Goal: Task Accomplishment & Management: Complete application form

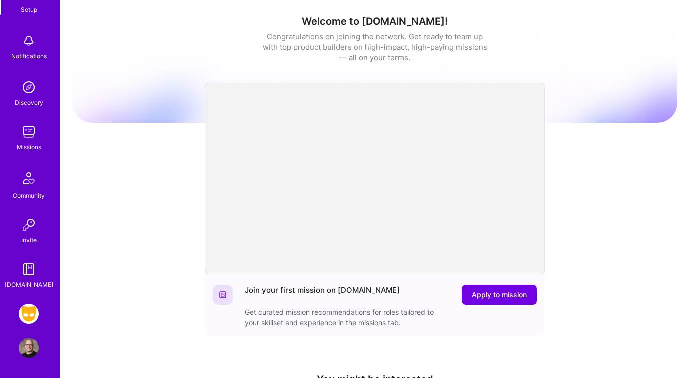
scroll to position [72, 0]
click at [34, 309] on img at bounding box center [29, 314] width 20 height 20
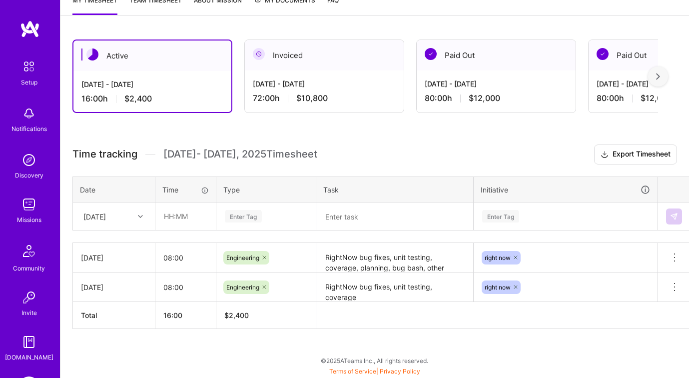
scroll to position [144, 0]
click at [136, 210] on div at bounding box center [141, 216] width 15 height 13
click at [111, 279] on div "[DATE]" at bounding box center [113, 281] width 81 height 18
click at [173, 213] on input "text" at bounding box center [185, 216] width 59 height 26
type input "08:00"
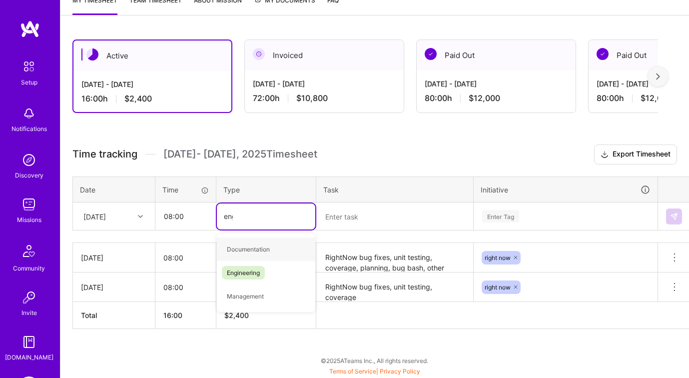
type input "engine"
click at [240, 245] on span "Engineering" at bounding box center [243, 248] width 43 height 13
click at [342, 219] on textarea at bounding box center [394, 216] width 155 height 26
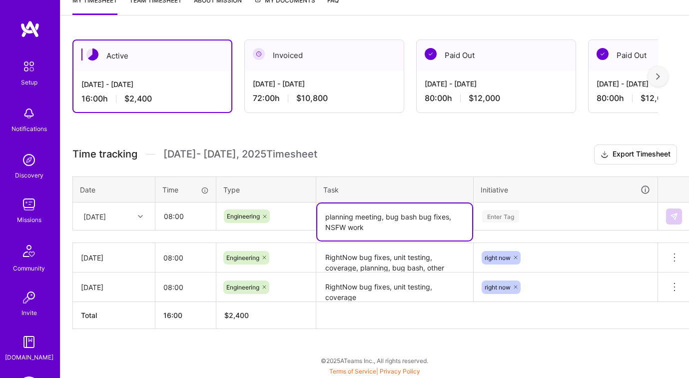
type textarea "planning meeting, bug bash bug fixes, NSFW work"
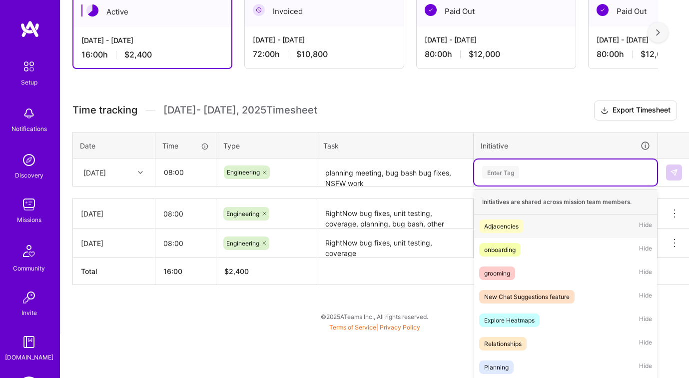
click at [515, 185] on div "option Adjacencies focused, 1 of 39. 39 results available. Use Up and Down to c…" at bounding box center [565, 172] width 183 height 26
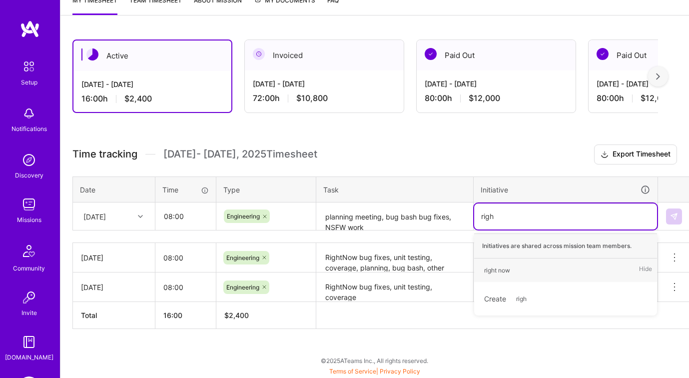
type input "right"
click at [507, 268] on div "right now" at bounding box center [497, 270] width 26 height 10
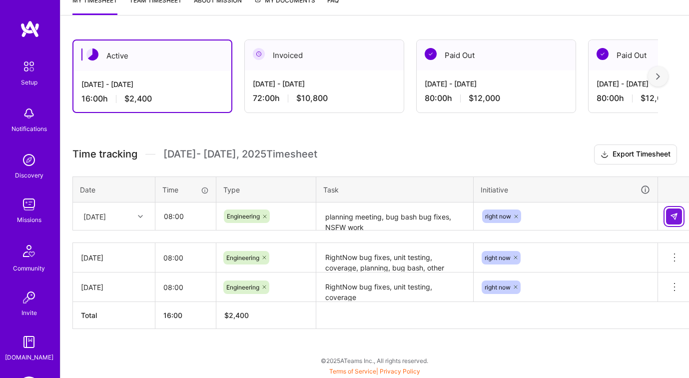
click at [673, 217] on img at bounding box center [674, 216] width 8 height 8
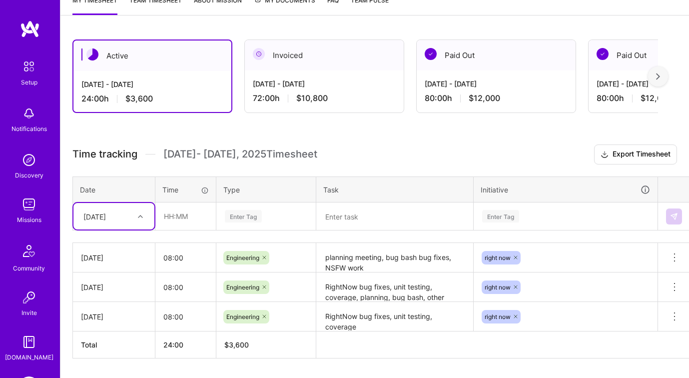
click at [145, 212] on div at bounding box center [141, 216] width 15 height 13
click at [119, 279] on div "[DATE]" at bounding box center [113, 281] width 81 height 18
click at [188, 218] on input "text" at bounding box center [185, 216] width 59 height 26
type input "08:00"
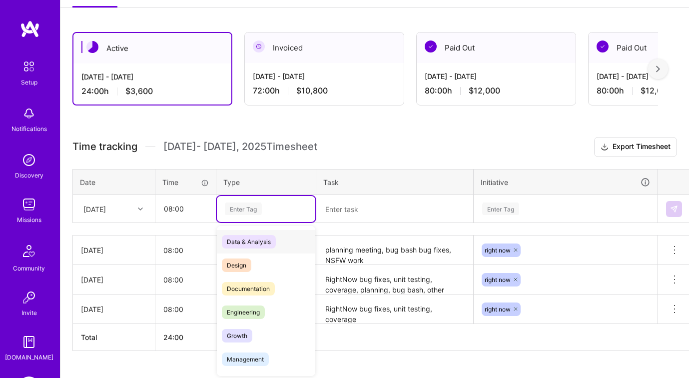
scroll to position [153, 0]
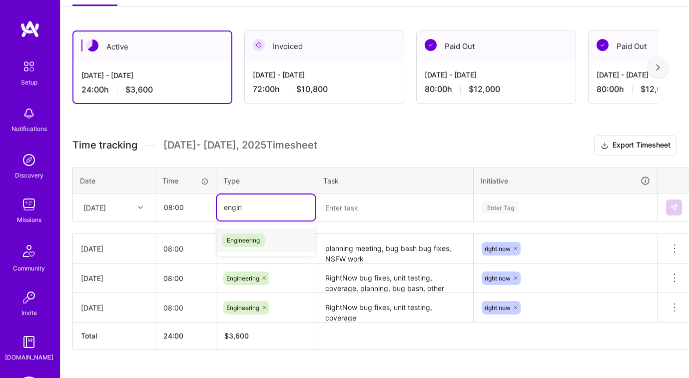
type input "engine"
click at [231, 241] on span "Engineering" at bounding box center [243, 239] width 43 height 13
click at [342, 211] on textarea at bounding box center [394, 207] width 155 height 26
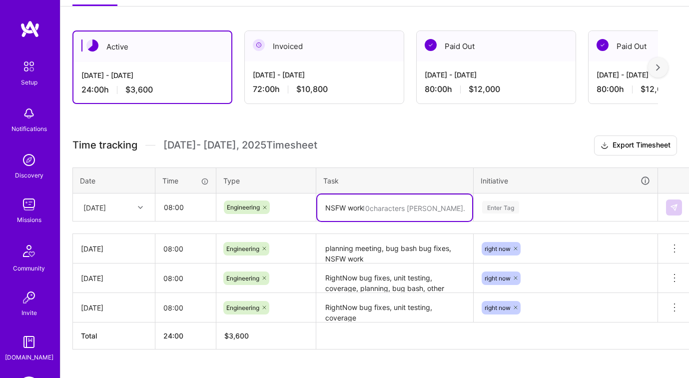
type textarea "NSFW work"
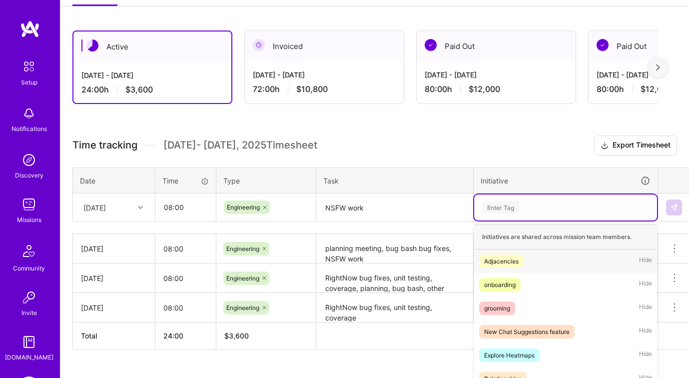
click at [538, 202] on div "option right now, selected. option Adjacencies focused, 1 of 39. 39 results ava…" at bounding box center [565, 207] width 183 height 26
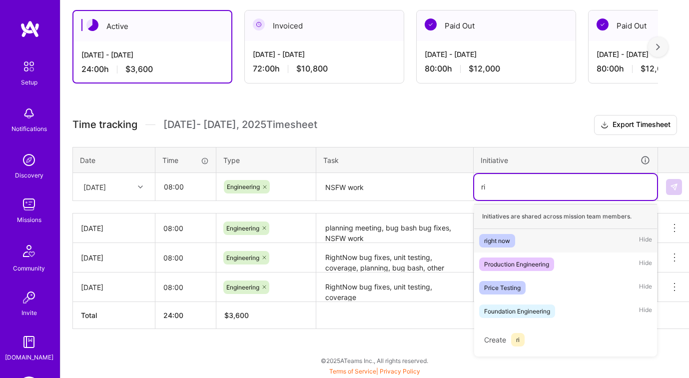
scroll to position [174, 0]
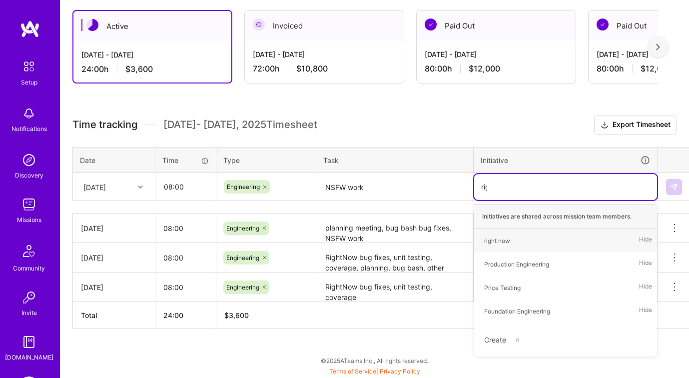
type input "right"
click at [532, 235] on div "right now Hide" at bounding box center [565, 240] width 183 height 23
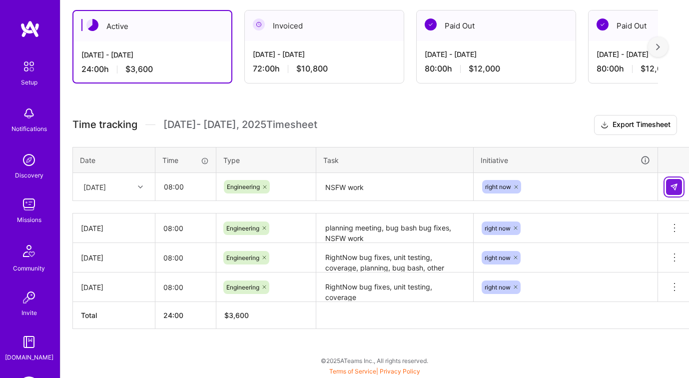
click at [679, 187] on button at bounding box center [674, 187] width 16 height 16
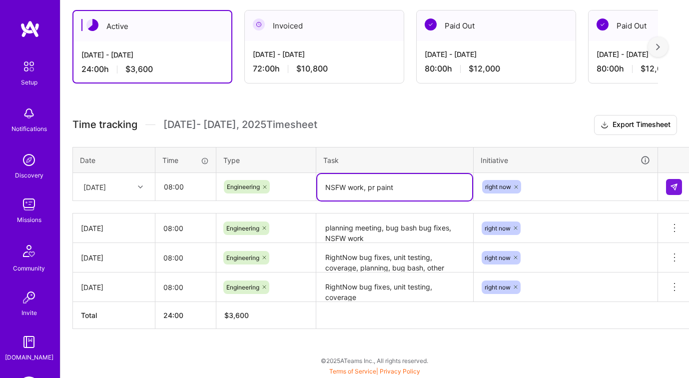
drag, startPoint x: 403, startPoint y: 186, endPoint x: 430, endPoint y: 189, distance: 27.1
click at [430, 189] on textarea "NSFW work, pr maint" at bounding box center [394, 187] width 155 height 26
click at [388, 186] on textarea "NSFW work, pr paint" at bounding box center [394, 187] width 155 height 26
type textarea "NSFW work, pr maintenance"
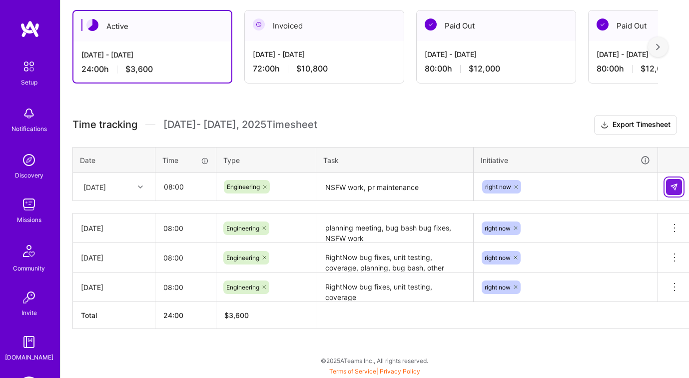
click at [675, 183] on img at bounding box center [674, 187] width 8 height 8
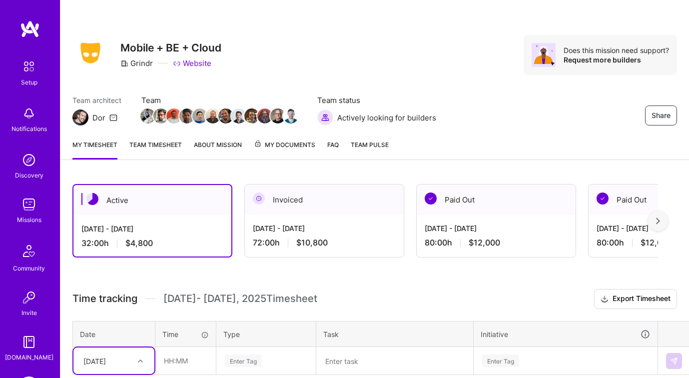
scroll to position [0, 0]
